Goal: Task Accomplishment & Management: Manage account settings

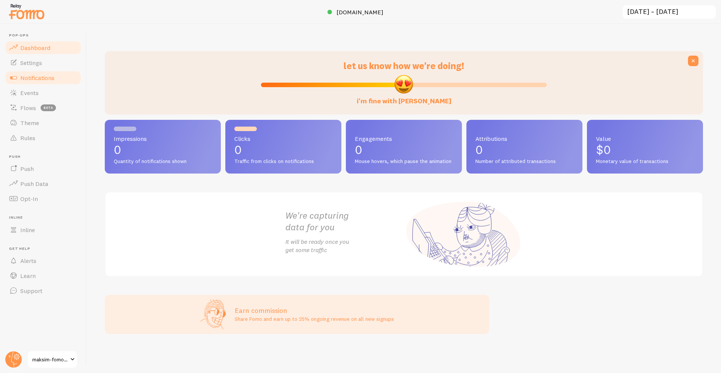
click at [51, 76] on span "Notifications" at bounding box center [37, 78] width 34 height 8
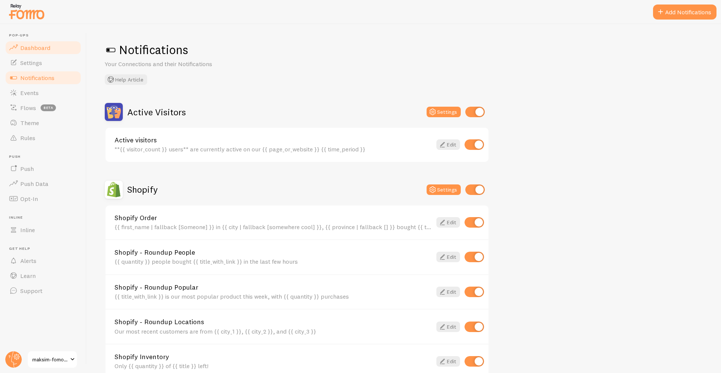
click at [51, 48] on link "Dashboard" at bounding box center [43, 47] width 77 height 15
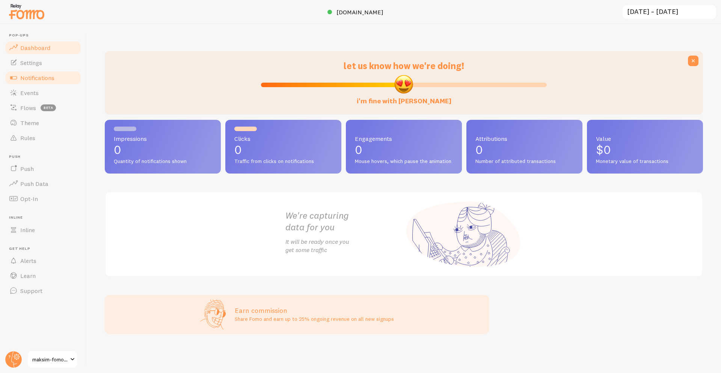
click at [34, 77] on span "Notifications" at bounding box center [37, 78] width 34 height 8
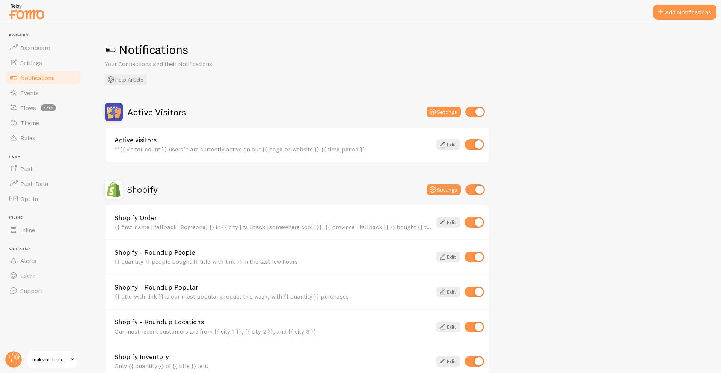
click at [470, 112] on input "checkbox" at bounding box center [475, 112] width 20 height 11
checkbox input "false"
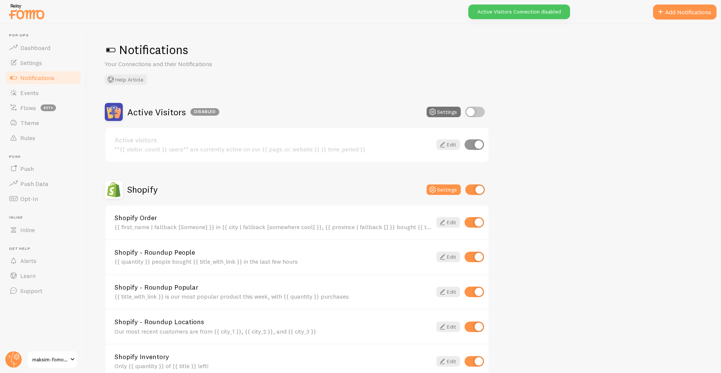
click at [474, 192] on input "checkbox" at bounding box center [475, 189] width 20 height 11
checkbox input "false"
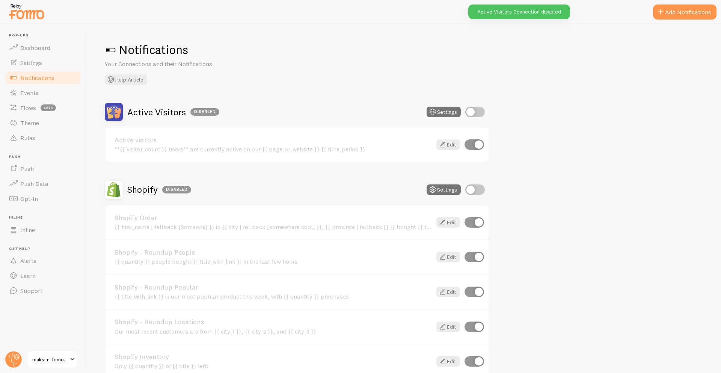
scroll to position [120, 0]
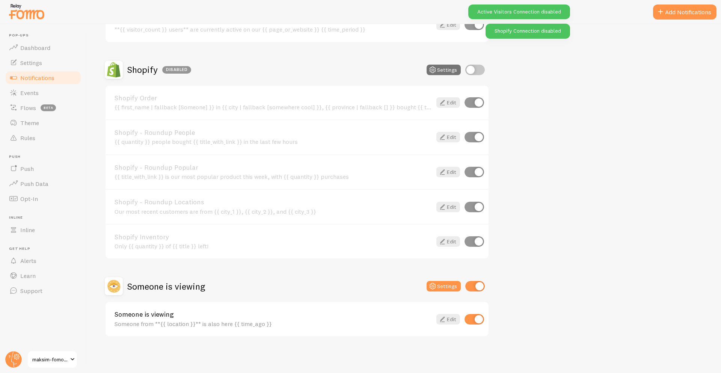
click at [468, 285] on input "checkbox" at bounding box center [475, 286] width 20 height 11
checkbox input "false"
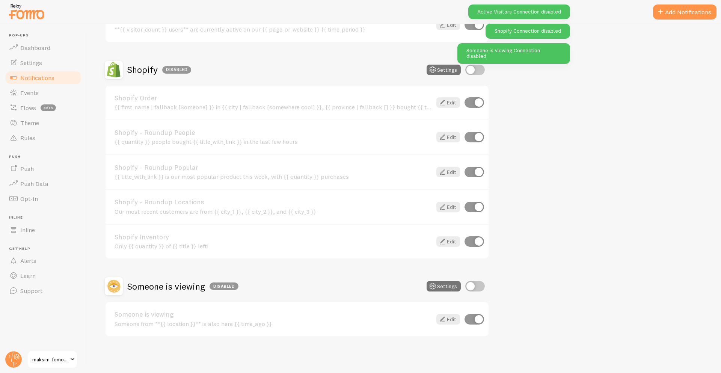
scroll to position [0, 0]
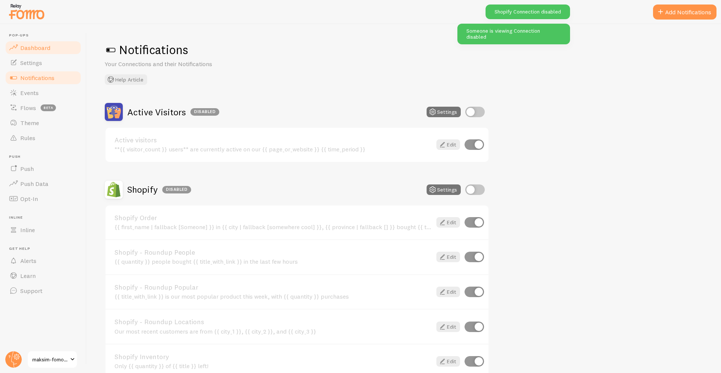
click at [28, 46] on span "Dashboard" at bounding box center [35, 48] width 30 height 8
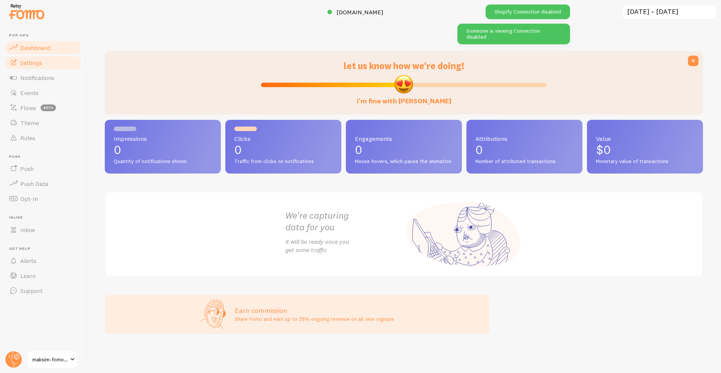
click at [25, 62] on span "Settings" at bounding box center [31, 63] width 22 height 8
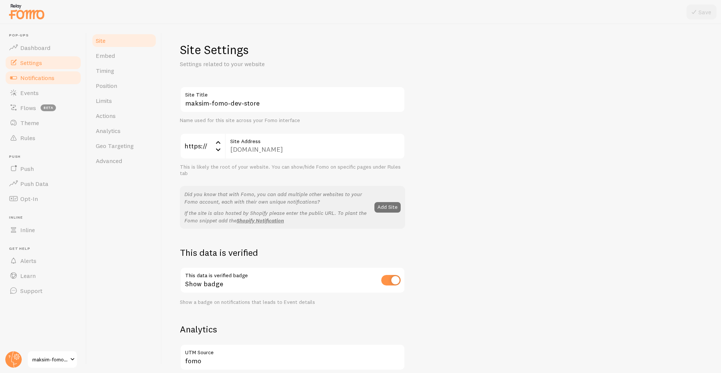
click at [47, 74] on span "Notifications" at bounding box center [37, 78] width 34 height 8
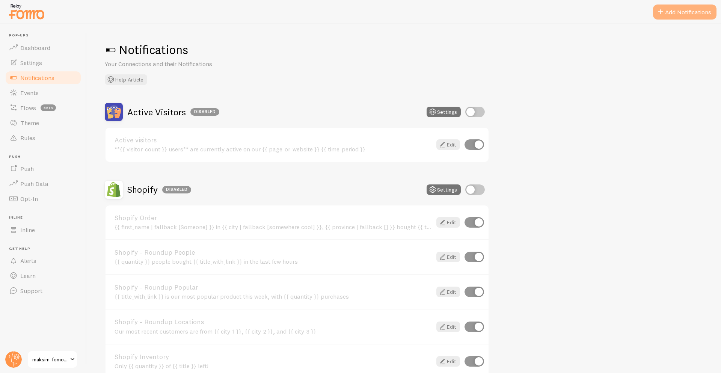
click at [658, 9] on span at bounding box center [660, 12] width 9 height 9
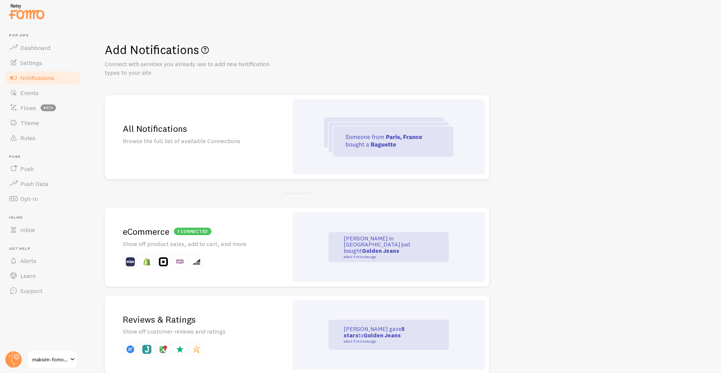
click at [171, 140] on p "Browse the full list of available Connections" at bounding box center [196, 141] width 147 height 9
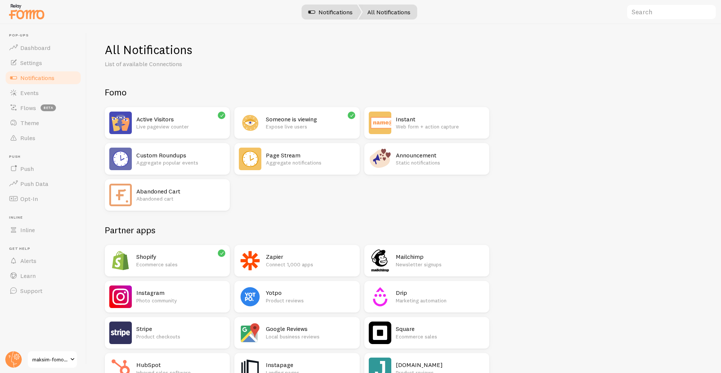
click at [321, 9] on link "Notifications" at bounding box center [330, 12] width 62 height 15
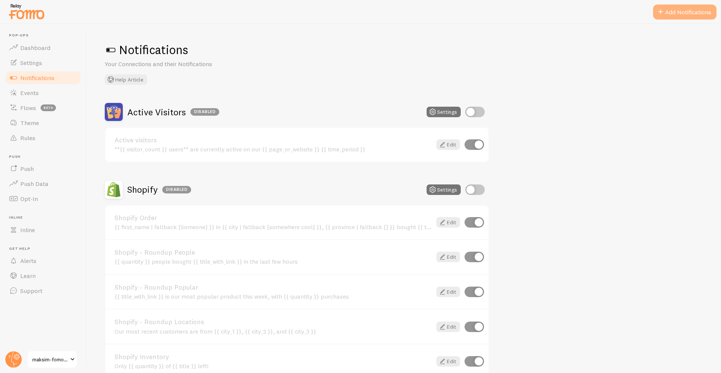
click at [657, 12] on span at bounding box center [660, 12] width 9 height 9
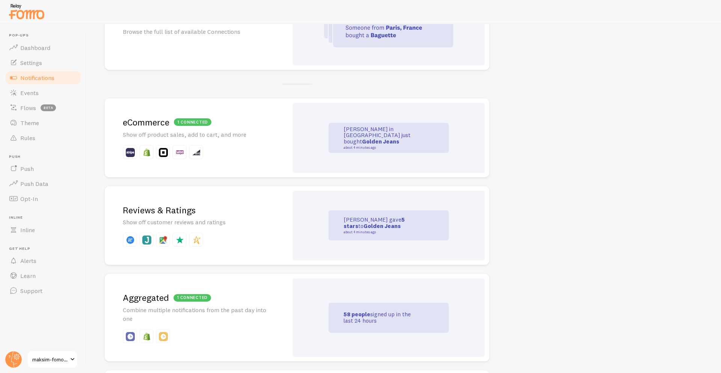
scroll to position [112, 0]
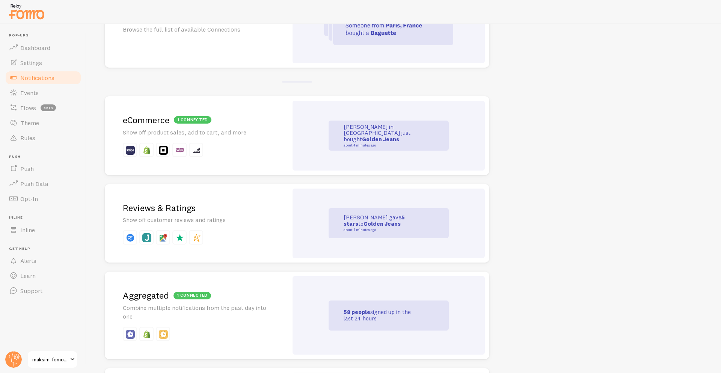
click at [216, 146] on p at bounding box center [196, 150] width 147 height 14
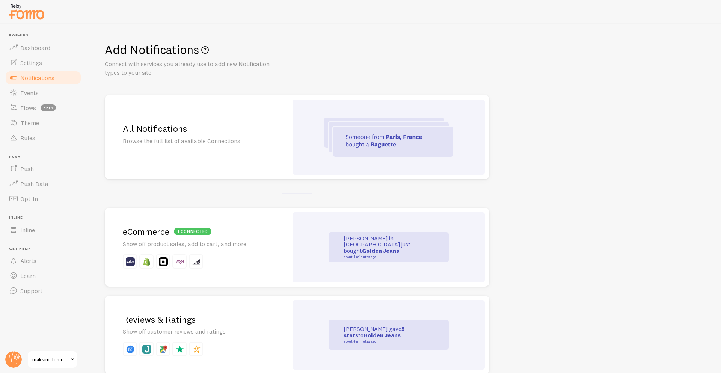
click at [195, 234] on div "1 connected" at bounding box center [193, 232] width 38 height 8
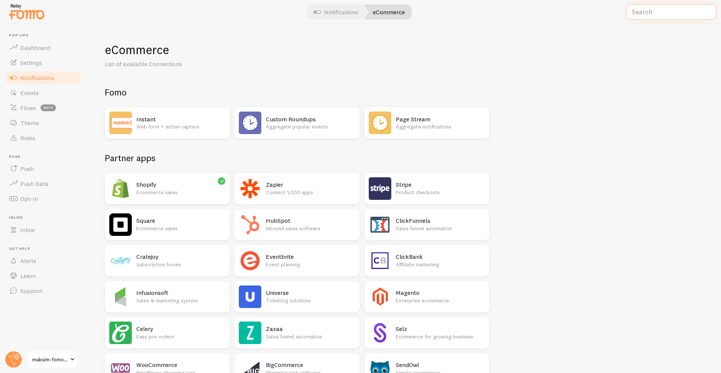
click at [659, 14] on input "text" at bounding box center [671, 12] width 90 height 16
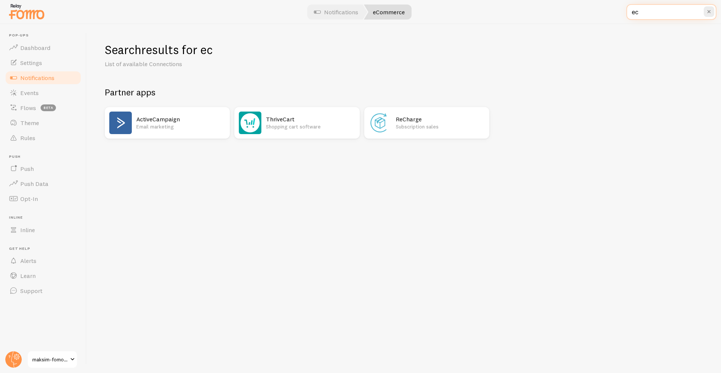
type input "ecw"
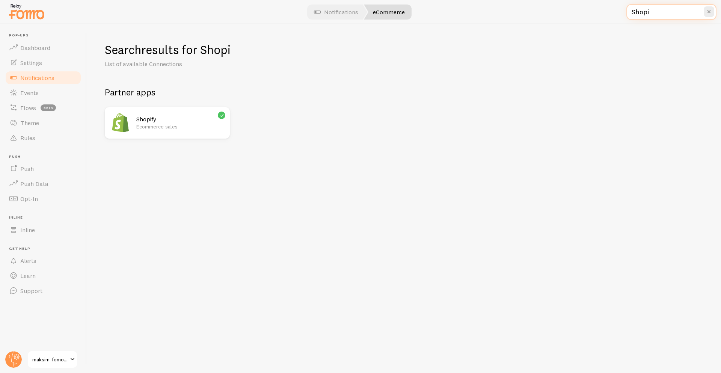
type input "Shop"
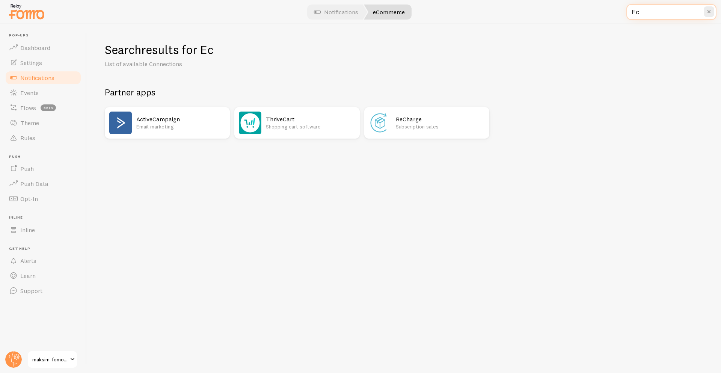
type input "E"
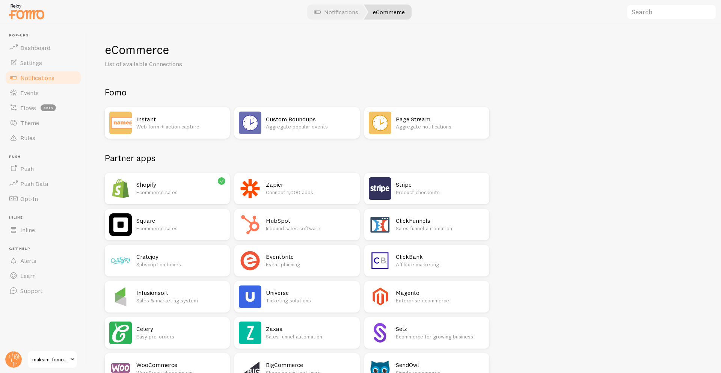
click at [44, 74] on span "Notifications" at bounding box center [37, 78] width 34 height 8
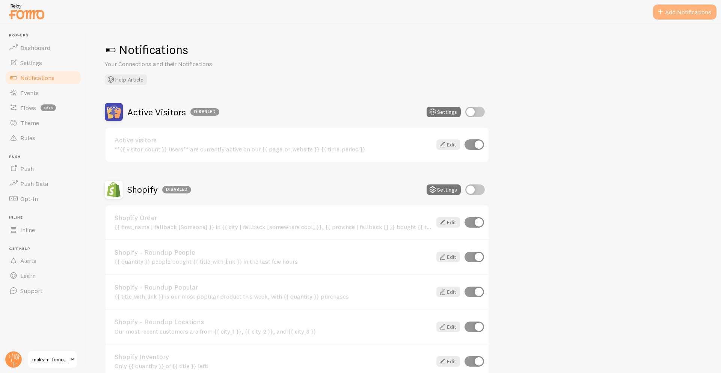
click at [693, 6] on button "Add Notifications" at bounding box center [684, 12] width 63 height 15
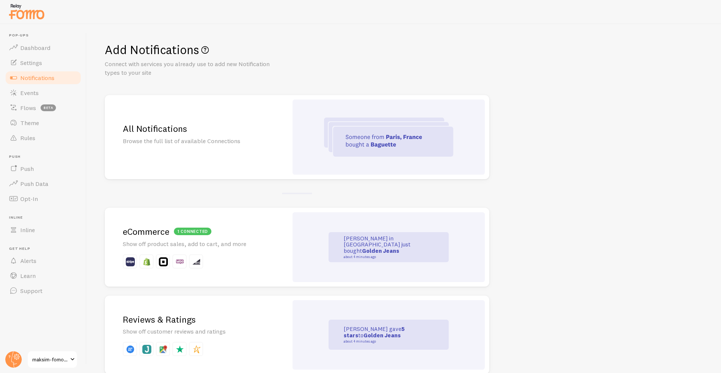
click at [144, 127] on h2 "All Notifications" at bounding box center [196, 129] width 147 height 12
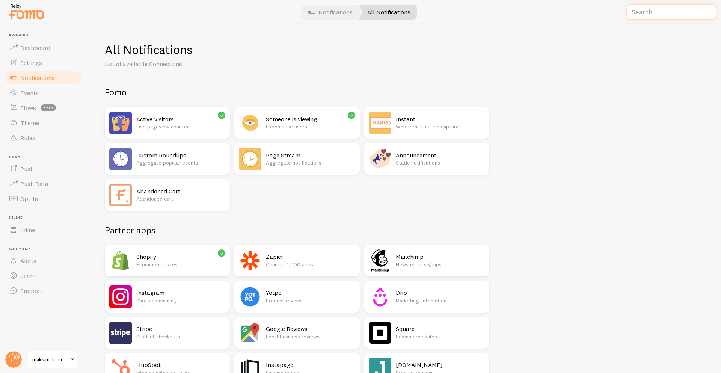
click at [641, 11] on input "text" at bounding box center [671, 12] width 90 height 16
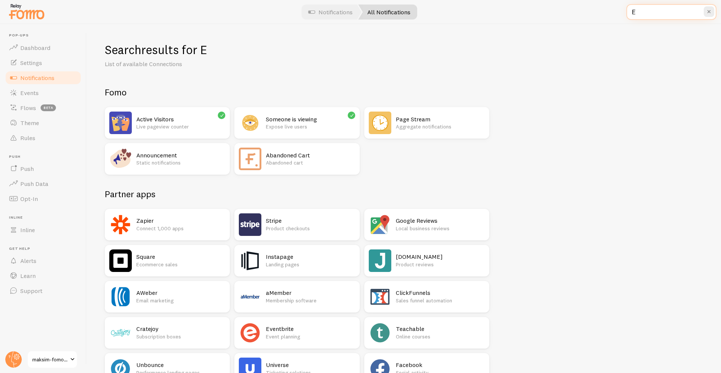
type input "Ec"
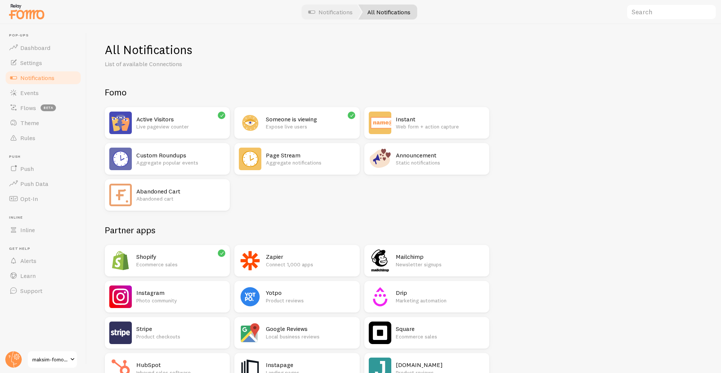
click at [659, 12] on input "text" at bounding box center [671, 12] width 90 height 16
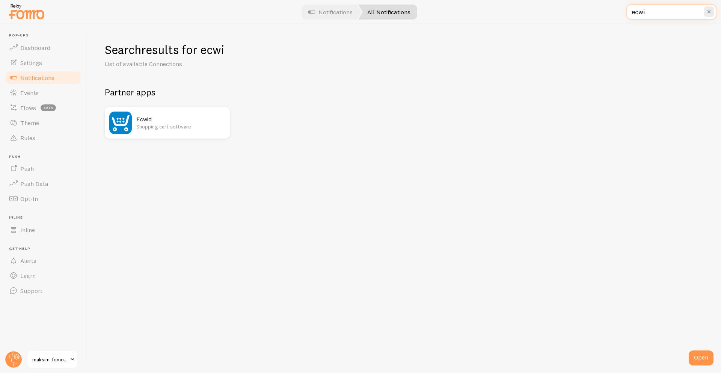
type input "ecwi"
click at [129, 120] on img at bounding box center [120, 123] width 23 height 23
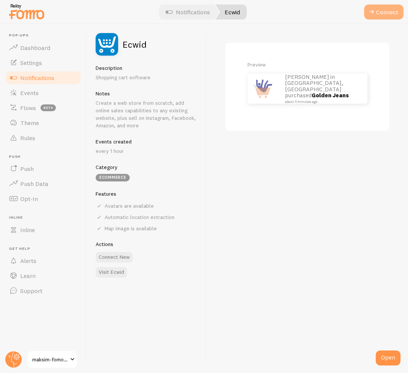
click at [383, 8] on button "Connect" at bounding box center [384, 12] width 39 height 15
click at [386, 9] on button "Connect" at bounding box center [384, 12] width 39 height 15
click at [375, 7] on button "Connect" at bounding box center [384, 12] width 39 height 15
click at [320, 277] on div "Preview John in San Francisco, United States purchased Golden Jeans about 4 min…" at bounding box center [308, 198] width 202 height 349
click at [324, 167] on div "Preview John in San Francisco, United States purchased Golden Jeans about 4 min…" at bounding box center [308, 198] width 202 height 349
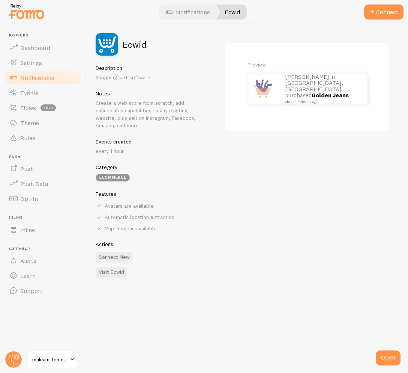
click at [324, 167] on div "Preview John in San Francisco, United States purchased Golden Jeans about 4 min…" at bounding box center [308, 198] width 202 height 349
click at [311, 90] on p "John in San Francisco, United States purchased Golden Jeans about 4 minutes ago" at bounding box center [322, 89] width 75 height 30
click at [317, 81] on p "John in San Francisco, United States purchased Golden Jeans about 4 minutes ago" at bounding box center [322, 89] width 75 height 30
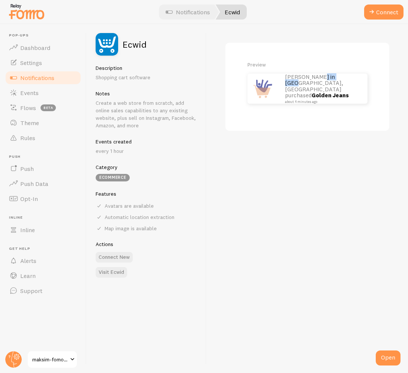
click at [317, 81] on p "John in San Francisco, United States purchased Golden Jeans about 4 minutes ago" at bounding box center [322, 89] width 75 height 30
click at [35, 80] on span "Notifications" at bounding box center [37, 78] width 34 height 8
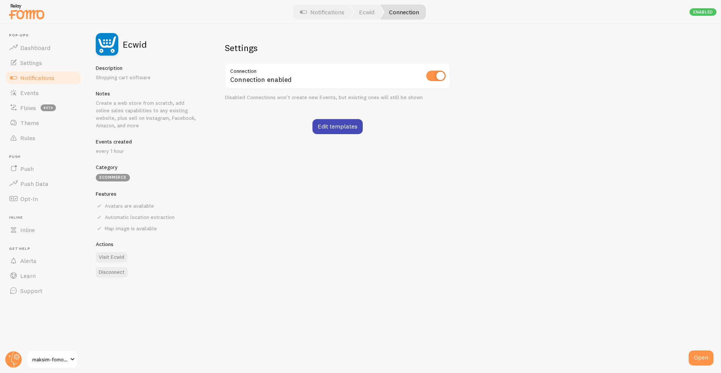
click at [336, 224] on div "Settings Connection Connection enabled Disabled Connections won't create new Ev…" at bounding box center [464, 198] width 514 height 349
click at [408, 79] on input "checkbox" at bounding box center [436, 76] width 20 height 11
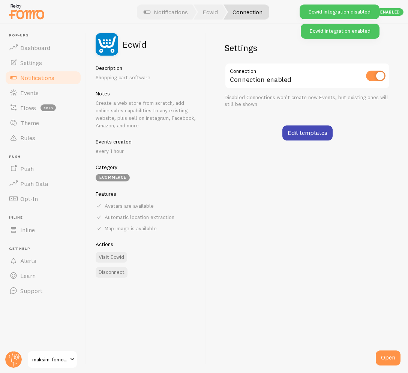
click at [378, 76] on input "checkbox" at bounding box center [376, 76] width 20 height 11
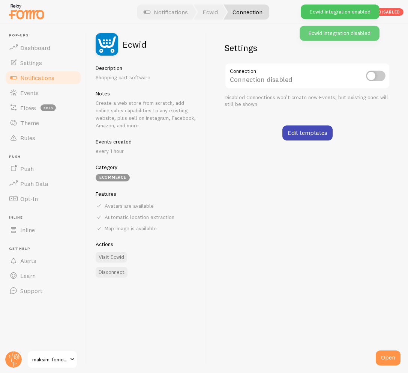
click at [378, 76] on input "checkbox" at bounding box center [376, 76] width 20 height 11
checkbox input "true"
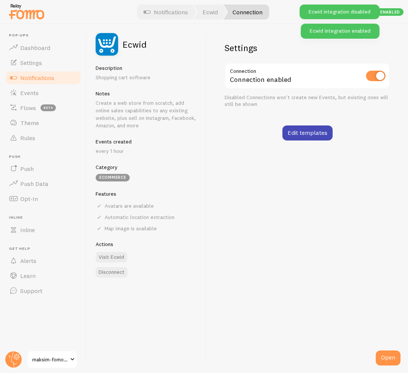
click at [114, 178] on div "eCommerce" at bounding box center [113, 178] width 34 height 8
click at [118, 272] on button "Disconnect" at bounding box center [112, 272] width 32 height 11
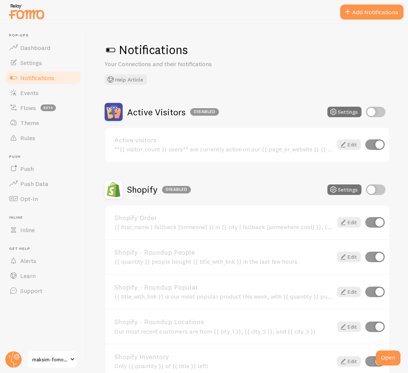
click at [38, 81] on span "Notifications" at bounding box center [37, 78] width 34 height 8
click at [357, 14] on button "Add Notifications" at bounding box center [372, 12] width 63 height 15
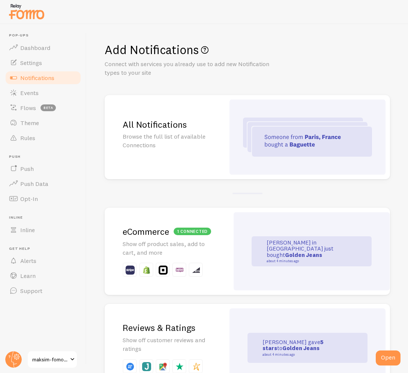
drag, startPoint x: 366, startPoint y: 48, endPoint x: 279, endPoint y: 57, distance: 87.2
click at [280, 56] on h1 "Add Notifications" at bounding box center [248, 49] width 286 height 15
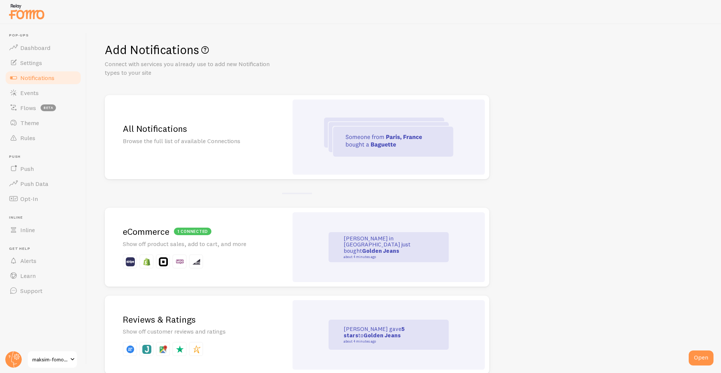
click at [218, 143] on p "Browse the full list of available Connections" at bounding box center [196, 141] width 147 height 9
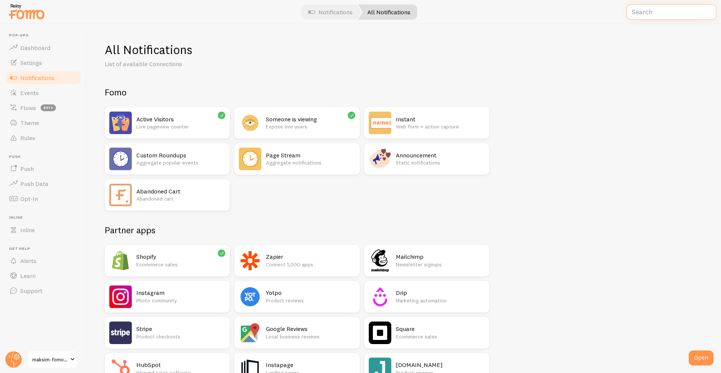
click at [408, 14] on input "text" at bounding box center [671, 12] width 90 height 16
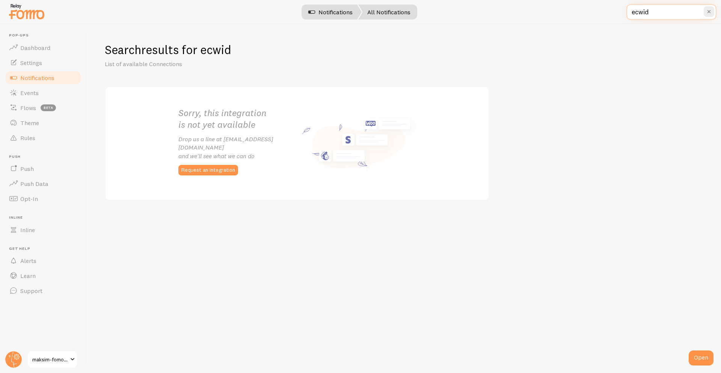
type input "ecwid"
click at [334, 9] on link "Notifications" at bounding box center [330, 12] width 62 height 15
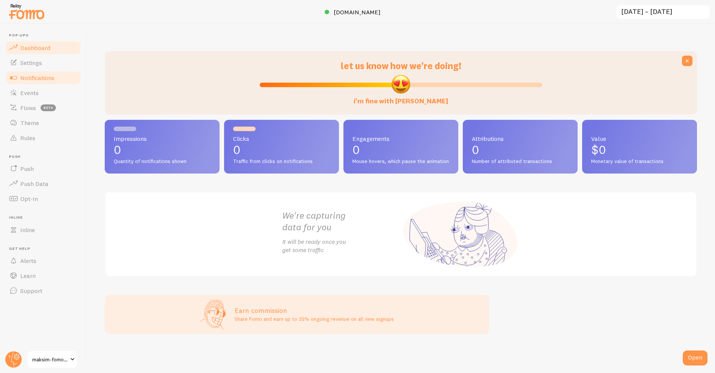
click at [51, 73] on link "Notifications" at bounding box center [43, 77] width 77 height 15
